Goal: Complete application form

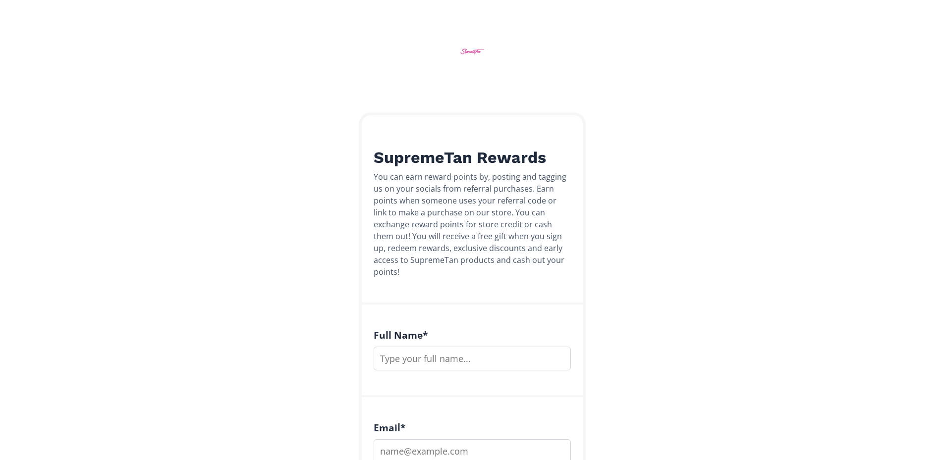
click at [438, 347] on input "text" at bounding box center [472, 359] width 197 height 24
click at [429, 347] on input "text" at bounding box center [472, 359] width 197 height 24
type input "[PERSON_NAME]"
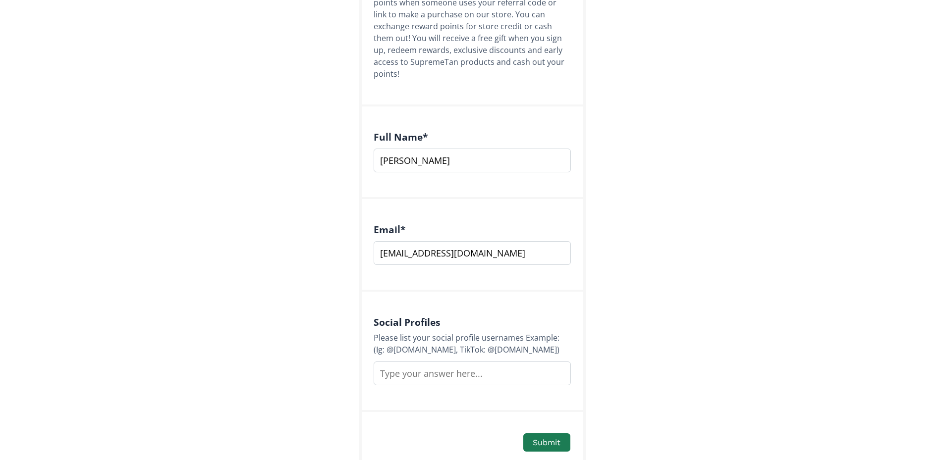
type input "glow-365@outlook.com"
click at [430, 362] on input "text" at bounding box center [472, 374] width 197 height 24
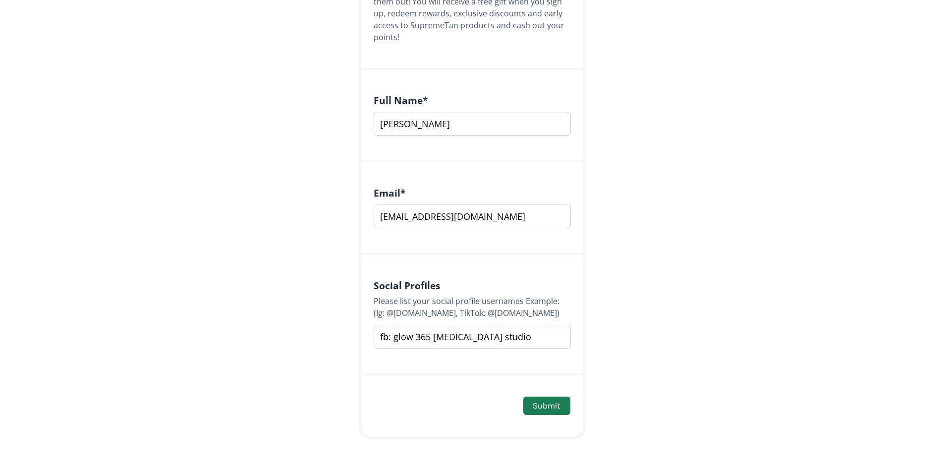
scroll to position [237, 0]
type input "fb: glow 365 tanning studio"
click at [546, 394] on button "Submit" at bounding box center [547, 404] width 50 height 21
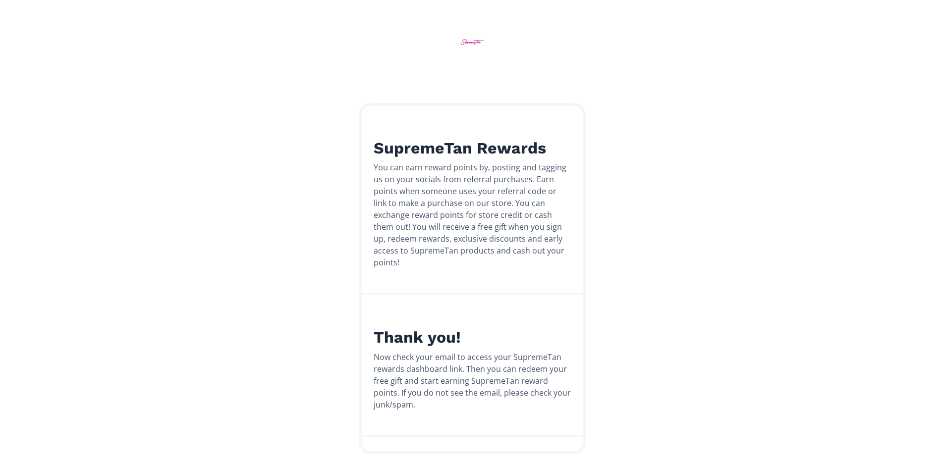
scroll to position [0, 0]
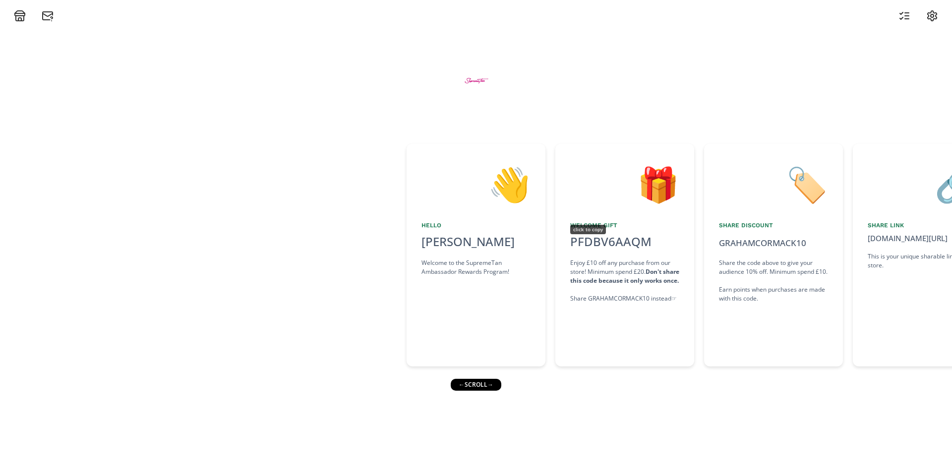
drag, startPoint x: 590, startPoint y: 244, endPoint x: 565, endPoint y: 245, distance: 25.8
click at [570, 245] on div "PFDBV6AAQM click to copy" at bounding box center [624, 242] width 109 height 18
click at [582, 243] on div "PFDBV6AAQM copied" at bounding box center [610, 242] width 93 height 18
copy div "PFDBV6AAQM"
click at [481, 385] on div "← scroll →" at bounding box center [476, 385] width 51 height 12
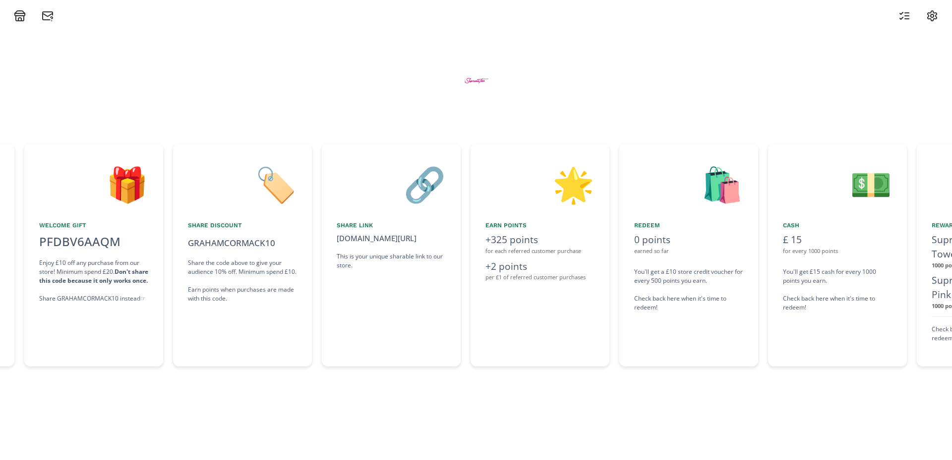
scroll to position [0, 538]
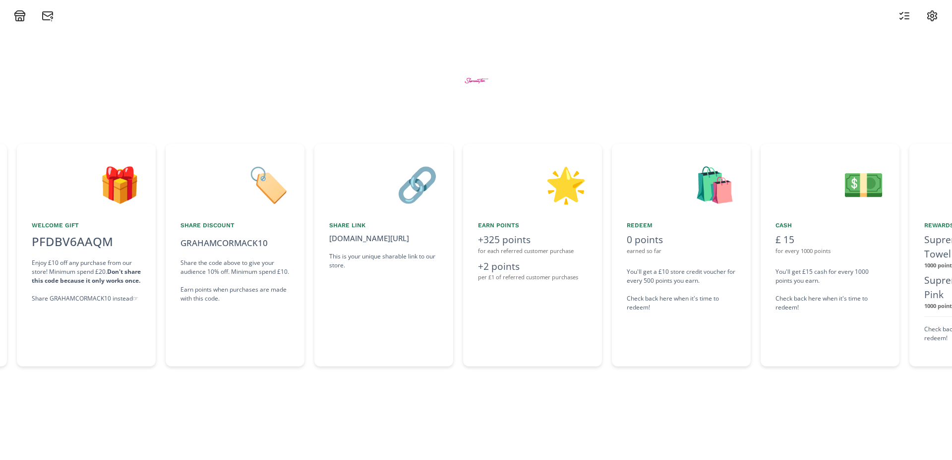
drag, startPoint x: 634, startPoint y: 342, endPoint x: 455, endPoint y: 339, distance: 179.5
click at [455, 339] on div "👋 Hello [PERSON_NAME] Welcome to the SupremeTan Ambassador Rewards Program! 🎁 W…" at bounding box center [476, 255] width 952 height 233
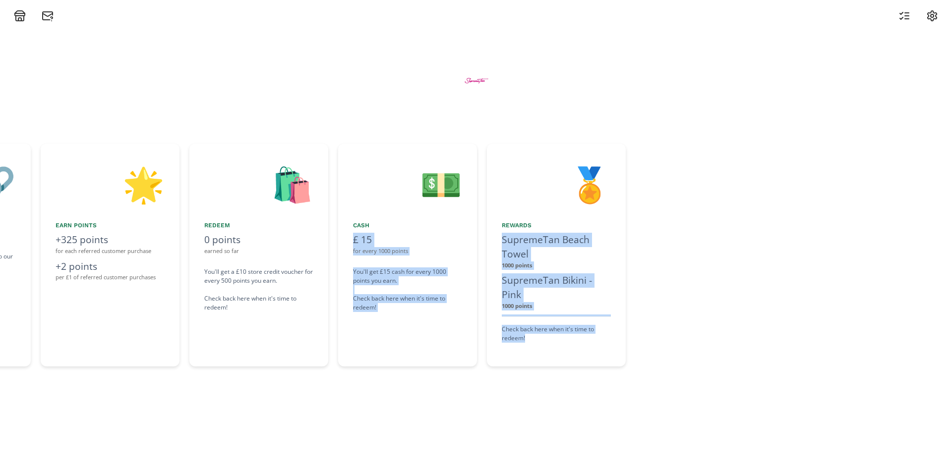
scroll to position [0, 981]
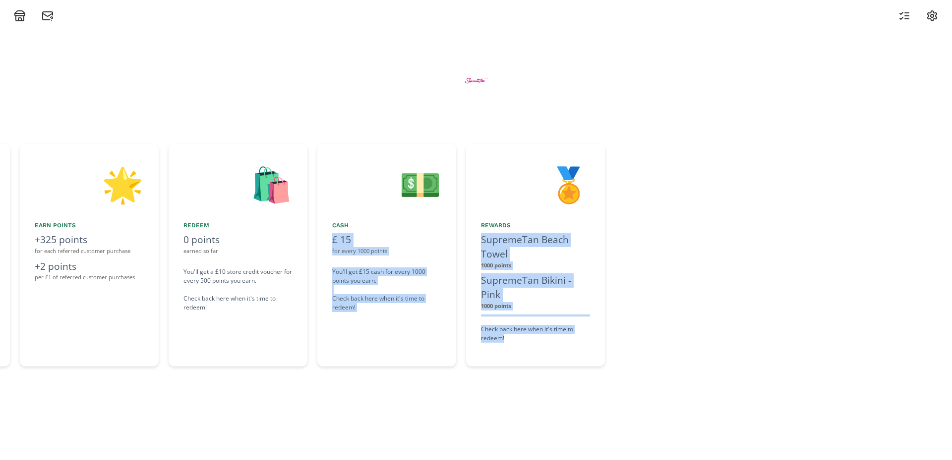
drag, startPoint x: 655, startPoint y: 343, endPoint x: 507, endPoint y: 341, distance: 147.7
click at [507, 341] on div "👋 Hello [PERSON_NAME] Welcome to the SupremeTan Ambassador Rewards Program! 🎁 W…" at bounding box center [476, 255] width 952 height 233
click at [507, 394] on div "👋 Hello [PERSON_NAME] Welcome to the SupremeTan Ambassador Rewards Program! 🎁 W…" at bounding box center [476, 241] width 952 height 439
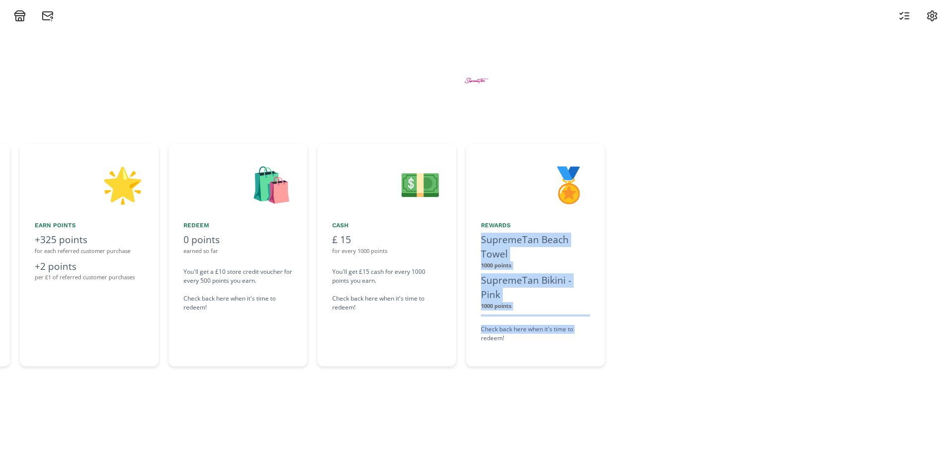
drag, startPoint x: 480, startPoint y: 388, endPoint x: 361, endPoint y: 383, distance: 119.1
click at [361, 383] on div "👋 Hello [PERSON_NAME] Welcome to the SupremeTan Ambassador Rewards Program! 🎁 W…" at bounding box center [476, 241] width 952 height 439
click at [375, 392] on div "👋 Hello [PERSON_NAME] Welcome to the SupremeTan Ambassador Rewards Program! 🎁 W…" at bounding box center [476, 241] width 952 height 439
drag, startPoint x: 327, startPoint y: 395, endPoint x: 619, endPoint y: 391, distance: 291.5
click at [620, 391] on div "👋 Hello [PERSON_NAME] Welcome to the SupremeTan Ambassador Rewards Program! 🎁 W…" at bounding box center [476, 241] width 952 height 439
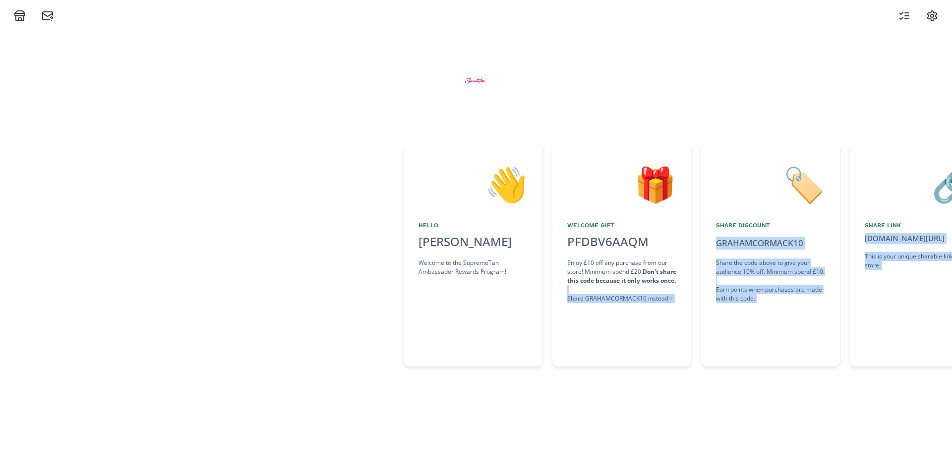
scroll to position [0, 0]
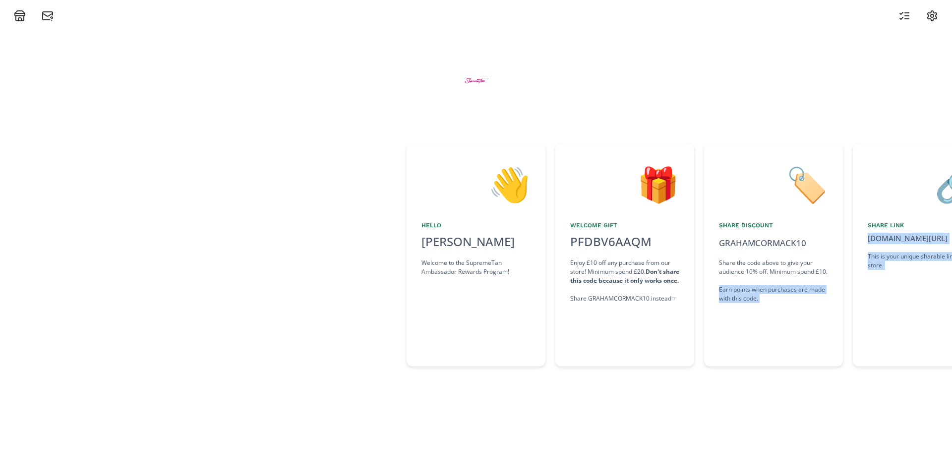
drag, startPoint x: 305, startPoint y: 275, endPoint x: 718, endPoint y: 295, distance: 412.9
click at [718, 295] on div "👋 Hello [PERSON_NAME] Welcome to the SupremeTan Ambassador Rewards Program! 🎁 W…" at bounding box center [476, 255] width 952 height 233
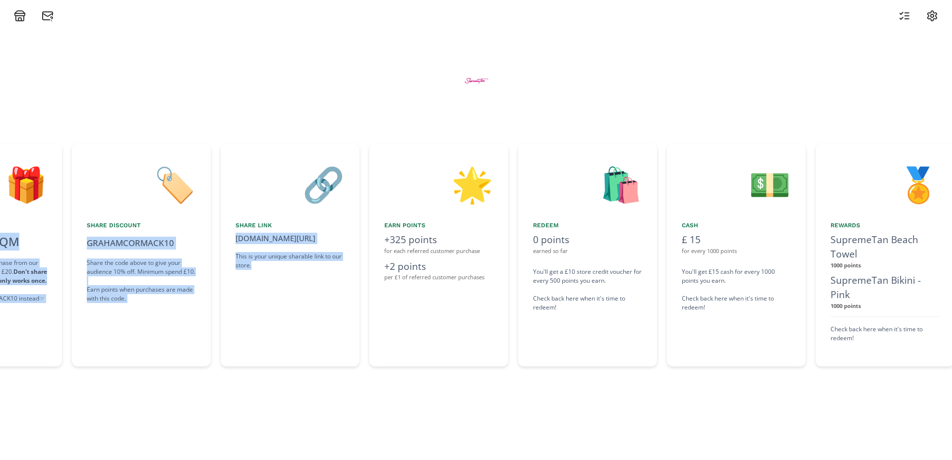
drag, startPoint x: 524, startPoint y: 287, endPoint x: 307, endPoint y: 283, distance: 217.1
click at [304, 287] on div "👋 Hello [PERSON_NAME] Welcome to the SupremeTan Ambassador Rewards Program! 🎁 W…" at bounding box center [476, 255] width 952 height 233
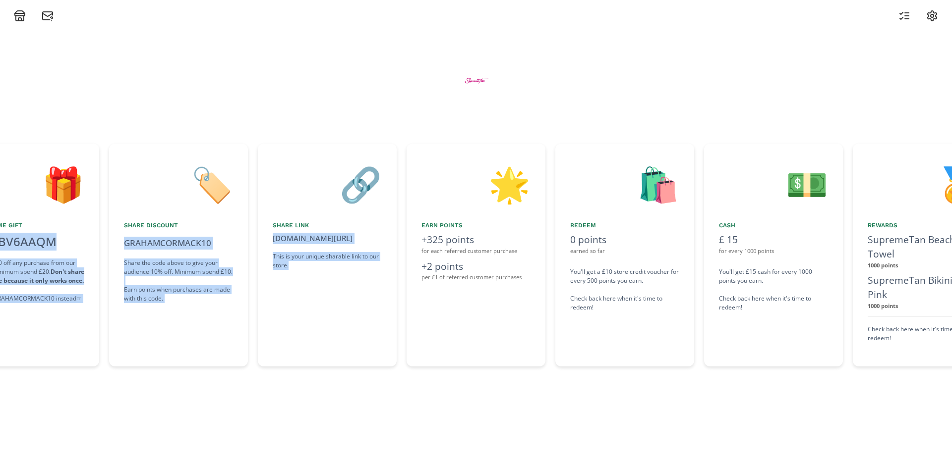
click at [932, 17] on circle at bounding box center [931, 15] width 3 height 3
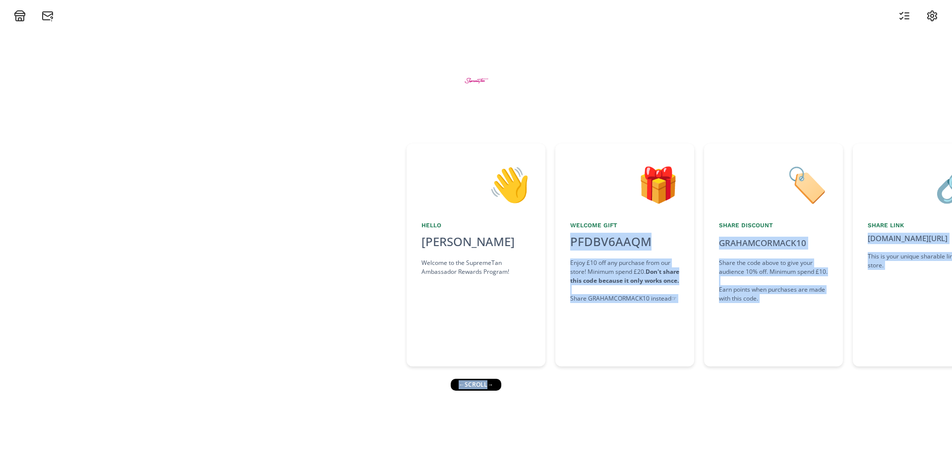
drag, startPoint x: 511, startPoint y: 388, endPoint x: 551, endPoint y: 391, distance: 40.3
click at [551, 391] on div "👋 Hello [PERSON_NAME] Welcome to the SupremeTan Ambassador Rewards Program! 🎁 W…" at bounding box center [476, 241] width 952 height 439
click at [569, 385] on div "👋 Hello [PERSON_NAME] Welcome to the SupremeTan Ambassador Rewards Program! 🎁 W…" at bounding box center [476, 241] width 952 height 439
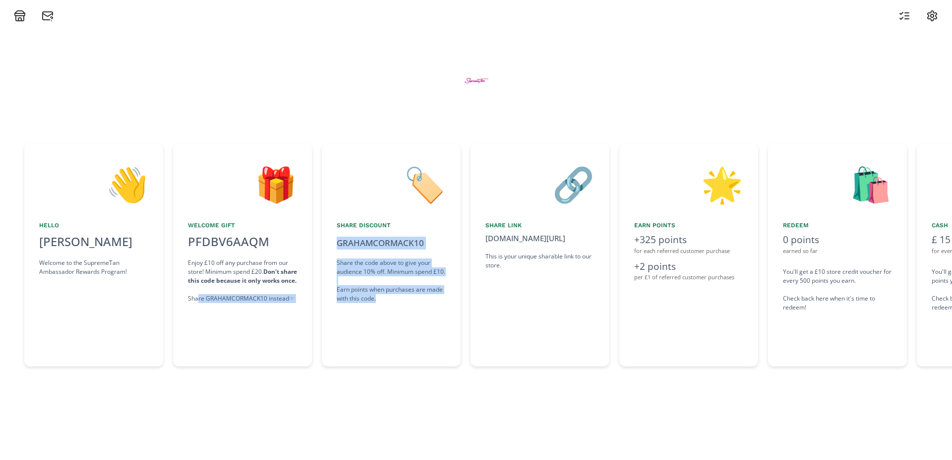
scroll to position [0, 321]
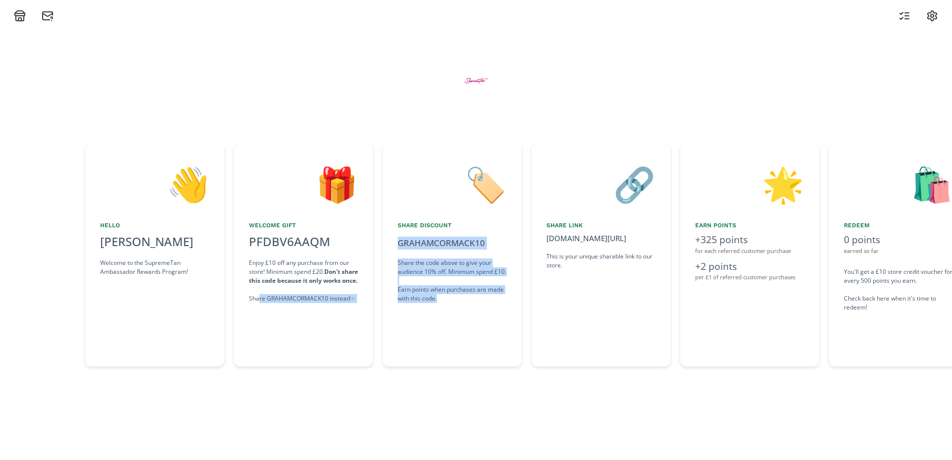
drag, startPoint x: 579, startPoint y: 345, endPoint x: 472, endPoint y: 338, distance: 107.3
click at [472, 338] on div "👋 Hello [PERSON_NAME] Welcome to the SupremeTan Ambassador Rewards Program! 🎁 W…" at bounding box center [476, 255] width 952 height 233
